Goal: Navigation & Orientation: Find specific page/section

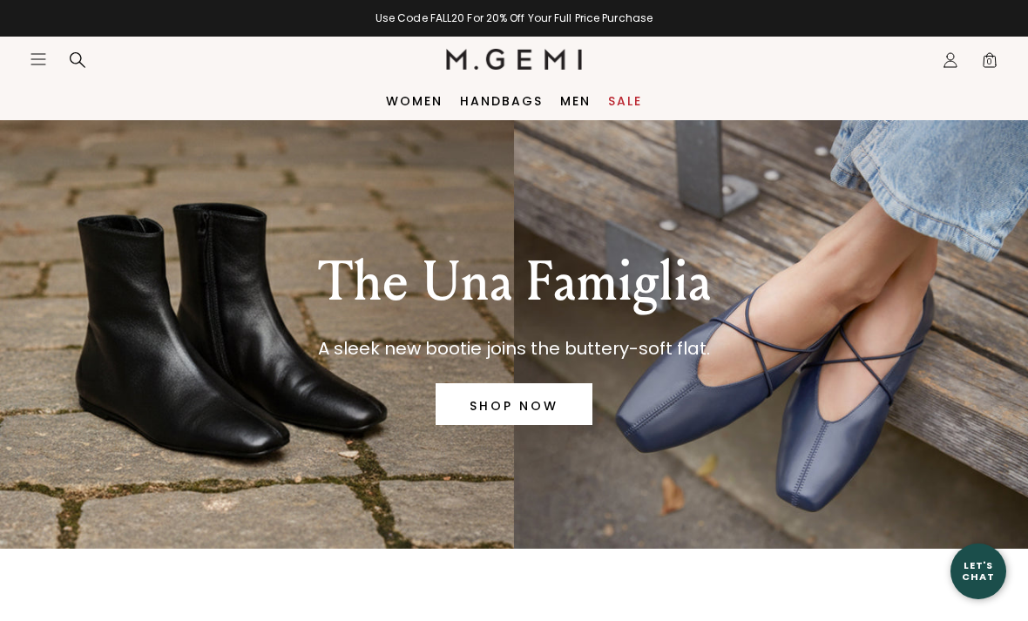
scroll to position [3, 0]
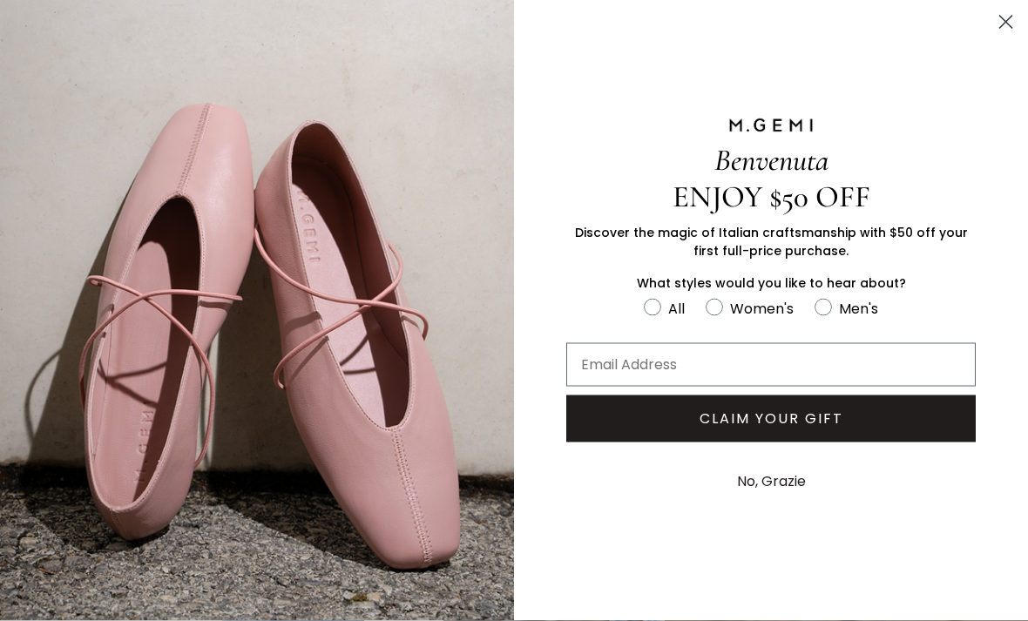
click at [987, 17] on div "Benvenuta ENJOY $50 OFF Discover the magic of Italian craftsmanship with $50 of…" at bounding box center [771, 310] width 514 height 621
click at [991, 26] on circle "Close dialog" at bounding box center [1005, 22] width 29 height 29
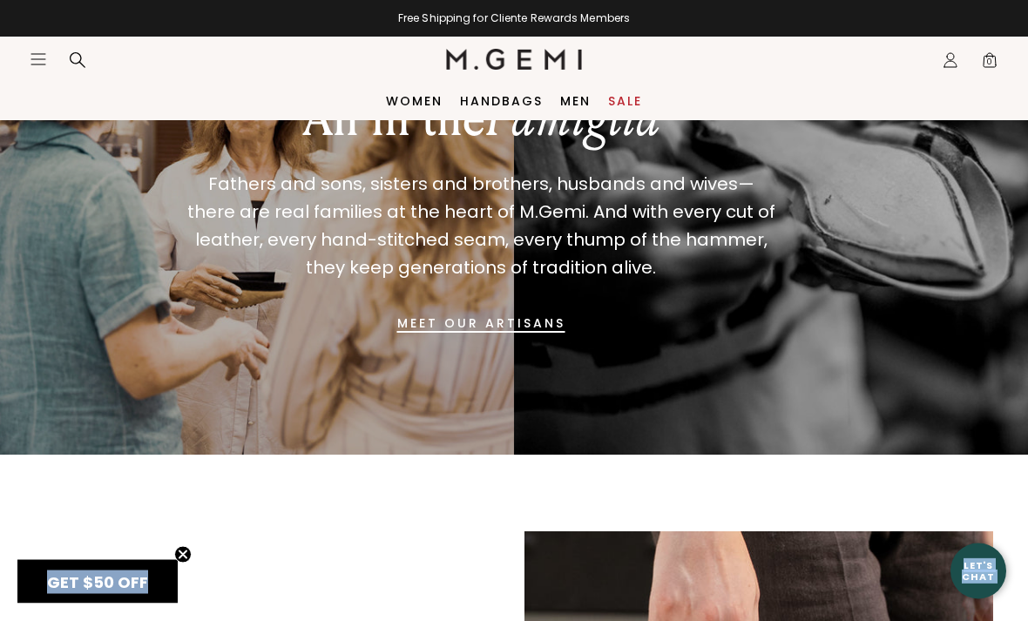
scroll to position [1327, 0]
click at [398, 108] on link "Women" at bounding box center [414, 101] width 57 height 14
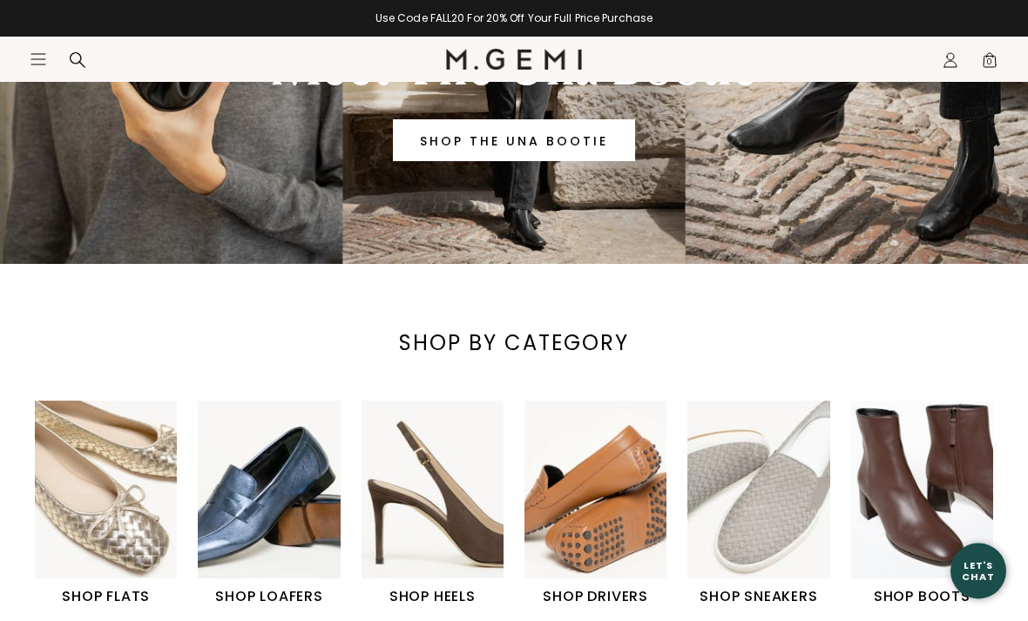
scroll to position [286, 0]
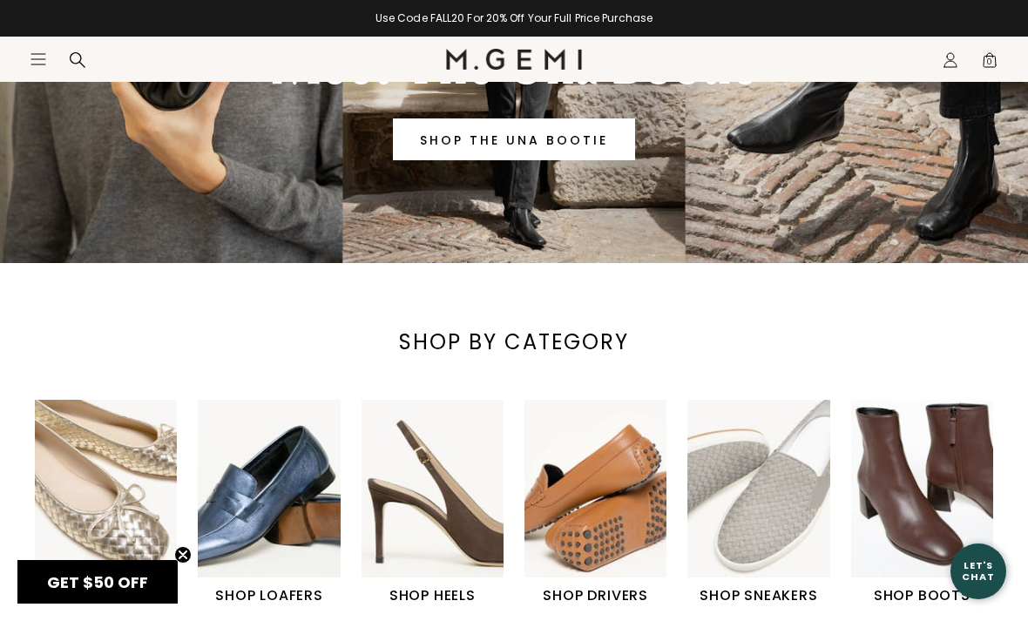
click at [250, 591] on h1 "SHOP LOAFERS" at bounding box center [269, 595] width 142 height 21
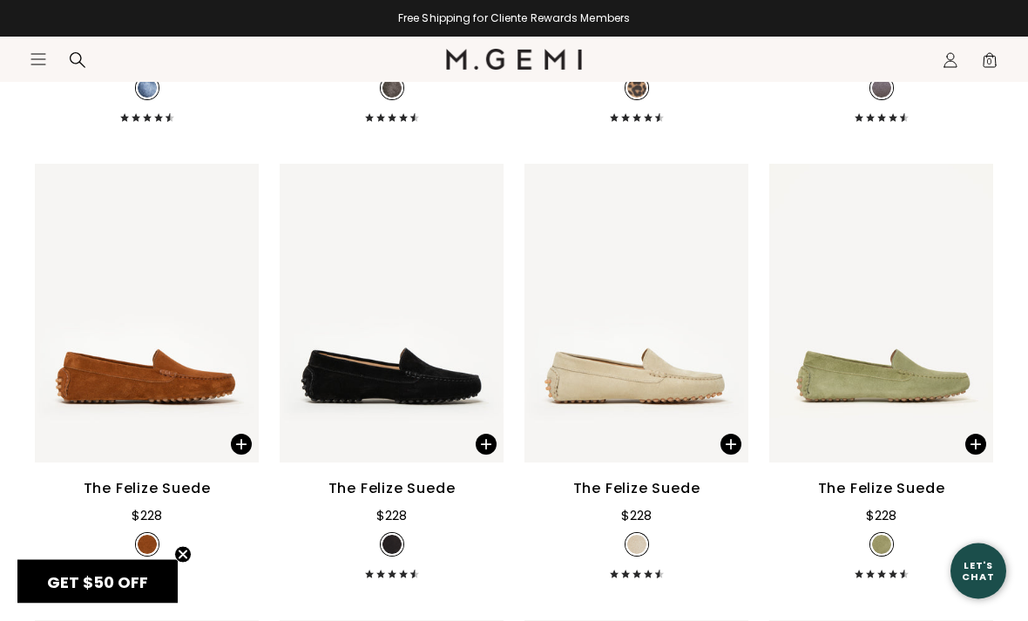
scroll to position [2503, 0]
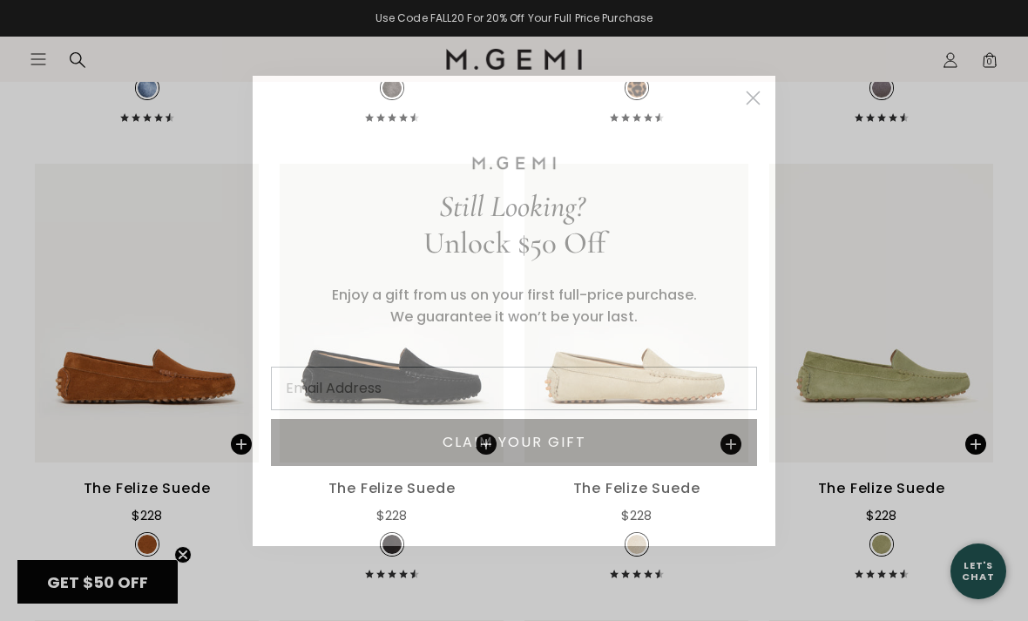
click at [749, 111] on circle "Close dialog" at bounding box center [752, 97] width 29 height 29
